Goal: Task Accomplishment & Management: Manage account settings

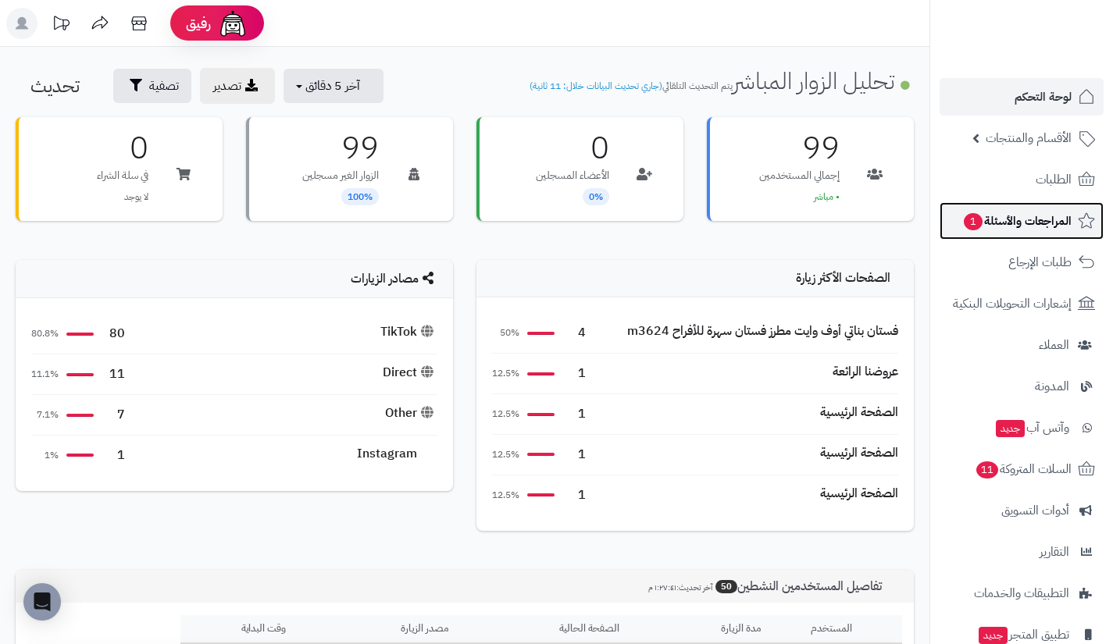
click at [982, 215] on span "المراجعات والأسئلة 1" at bounding box center [1016, 221] width 109 height 22
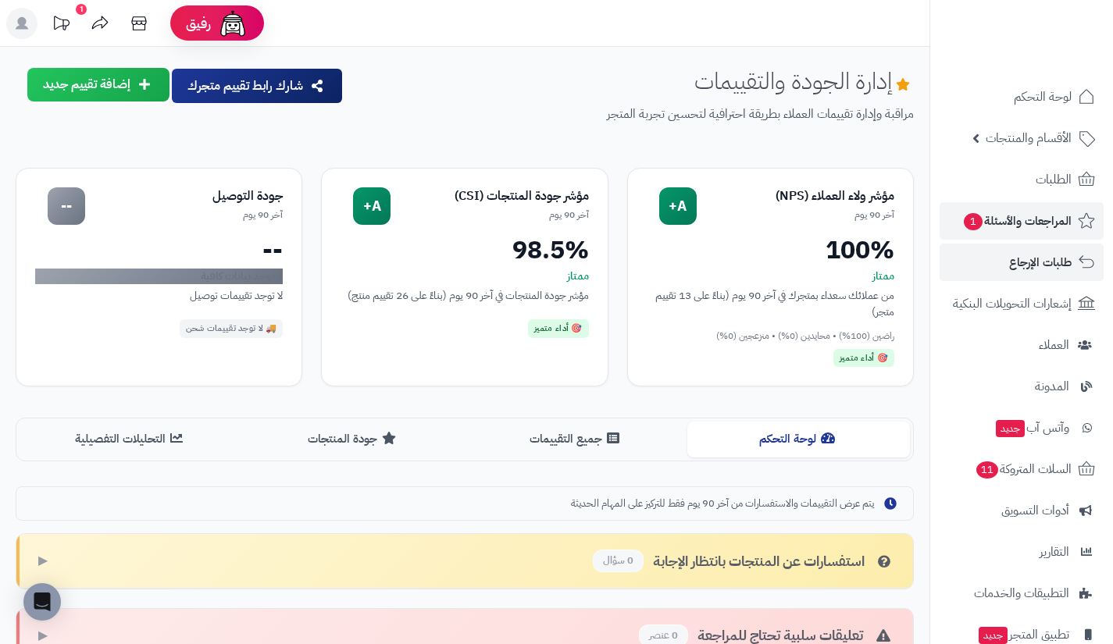
scroll to position [1, 0]
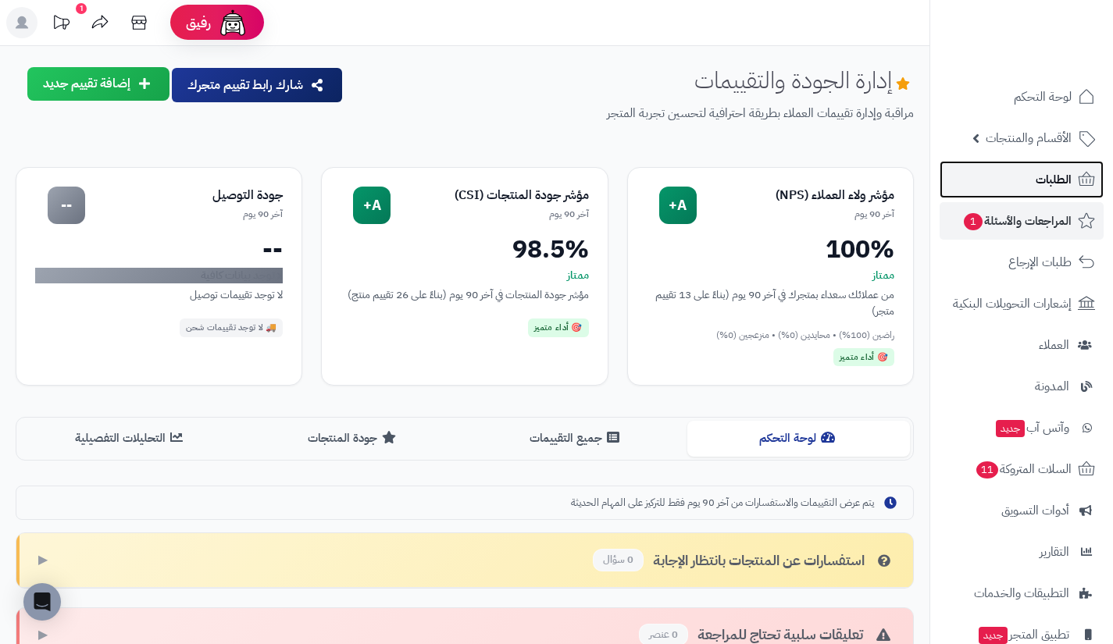
click at [1011, 181] on link "الطلبات" at bounding box center [1021, 179] width 164 height 37
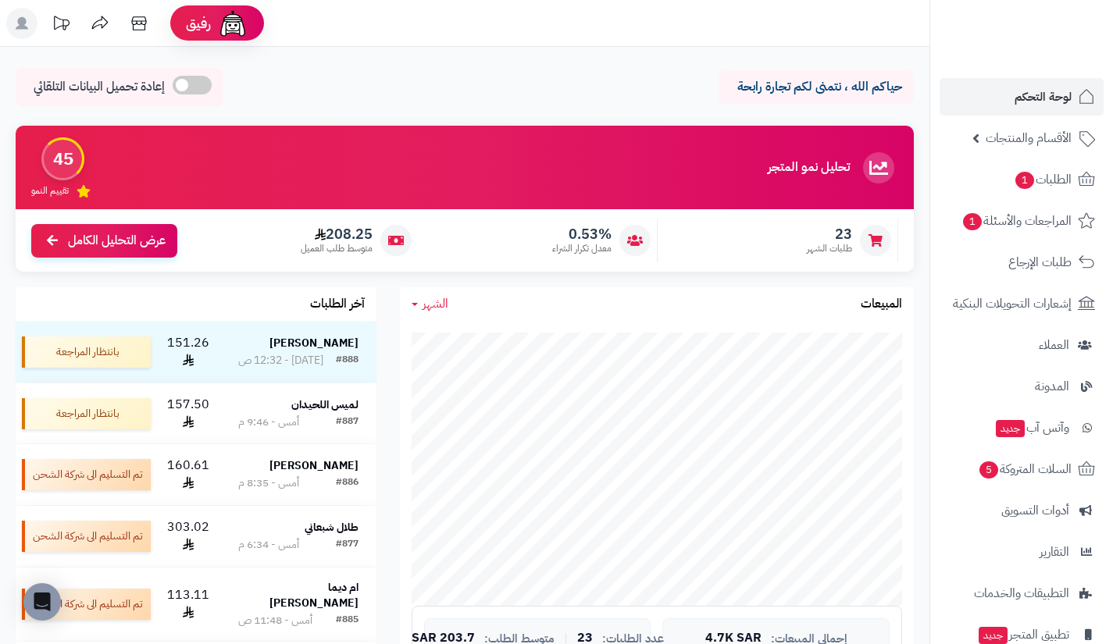
scroll to position [786, 0]
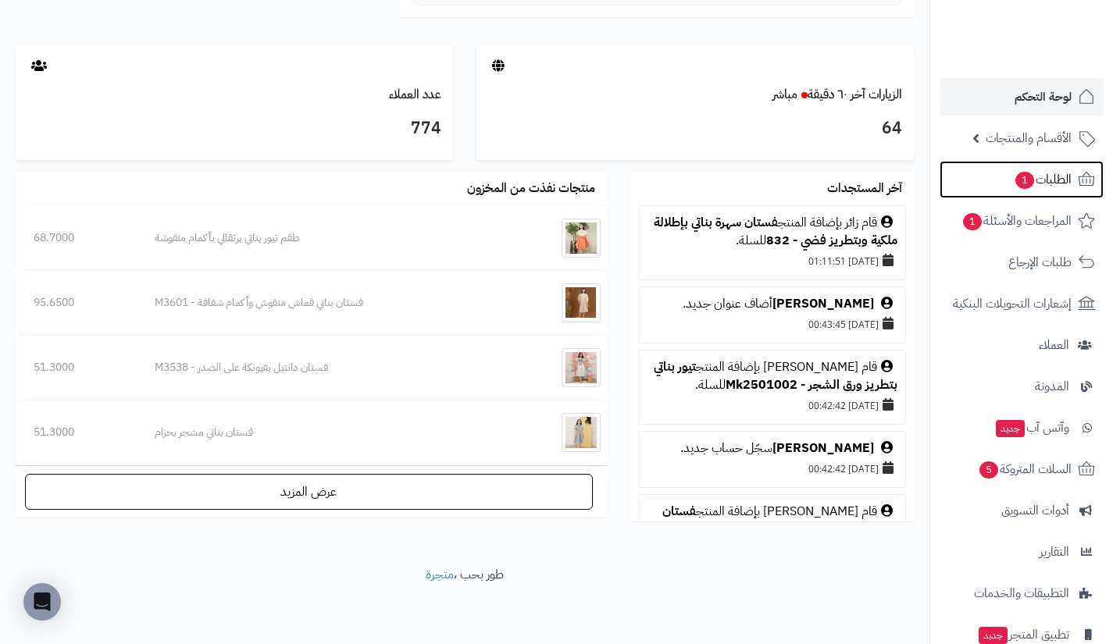
click at [982, 187] on link "الطلبات 1" at bounding box center [1021, 179] width 164 height 37
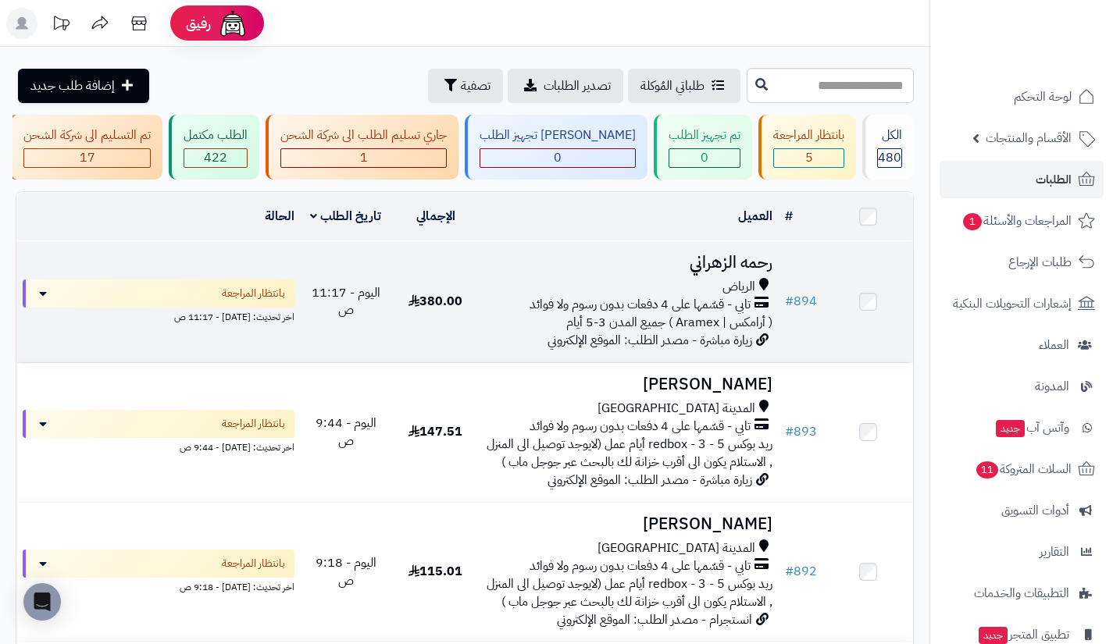
click at [700, 308] on span "تابي - قسّمها على 4 دفعات بدون رسوم ولا فوائد" at bounding box center [639, 305] width 221 height 18
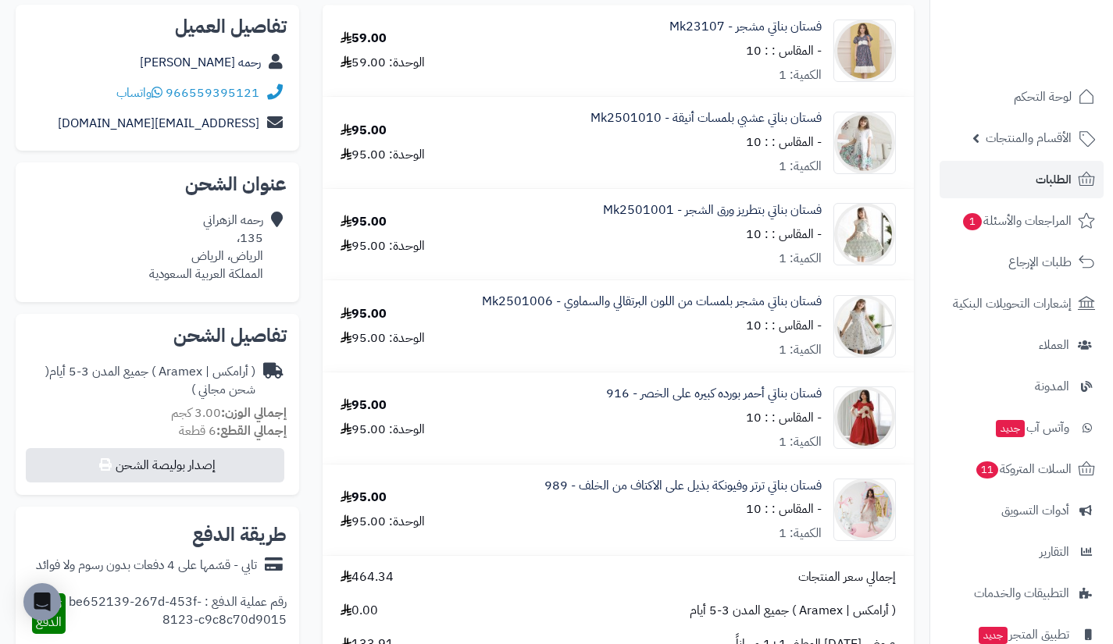
scroll to position [184, 0]
